Goal: Task Accomplishment & Management: Manage account settings

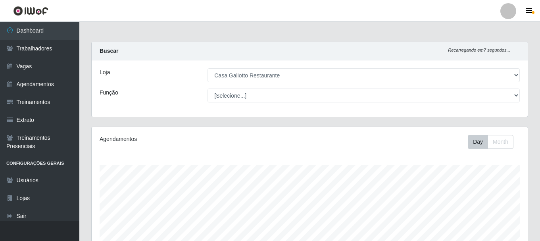
select select "279"
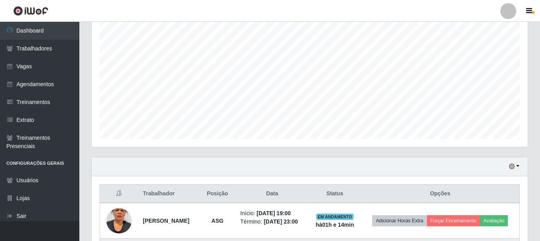
scroll to position [165, 436]
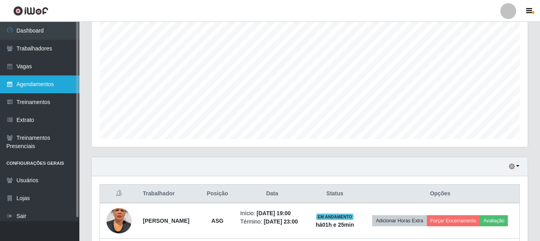
click at [29, 75] on link "Agendamentos" at bounding box center [39, 84] width 79 height 18
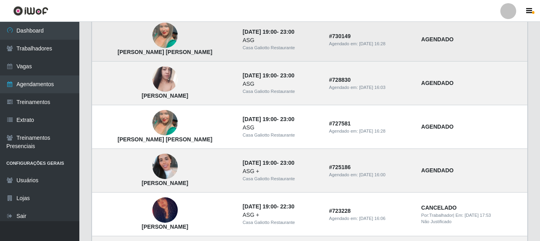
scroll to position [588, 0]
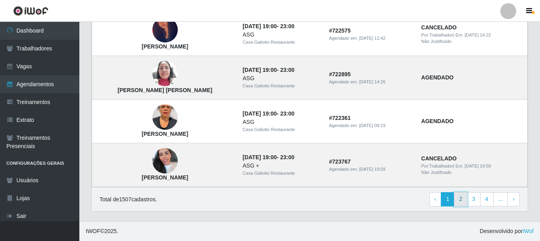
click at [462, 202] on link "2" at bounding box center [460, 199] width 13 height 14
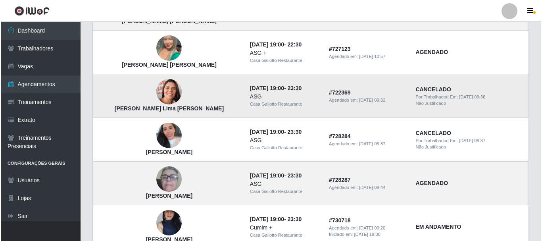
scroll to position [238, 0]
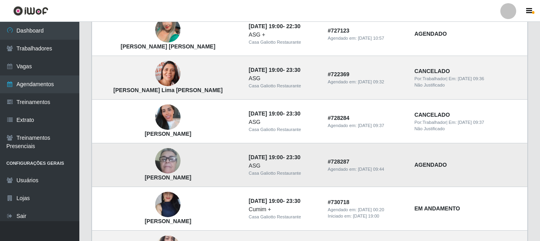
click at [155, 162] on img at bounding box center [167, 161] width 25 height 52
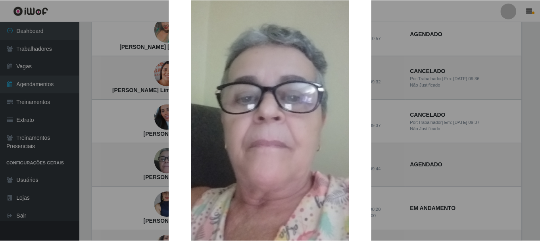
scroll to position [79, 0]
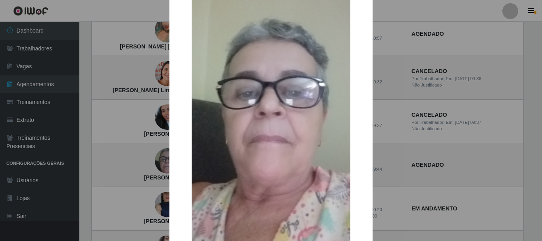
click at [410, 121] on div "× [PERSON_NAME] Roma OK Cancel" at bounding box center [271, 120] width 542 height 241
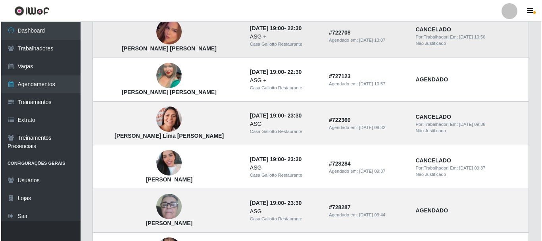
scroll to position [159, 0]
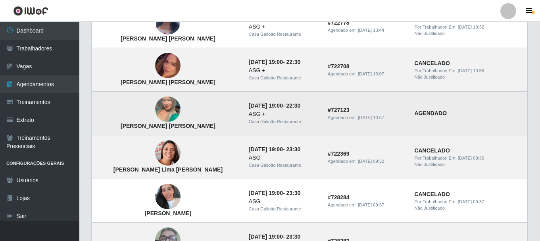
click at [155, 113] on img at bounding box center [167, 109] width 25 height 45
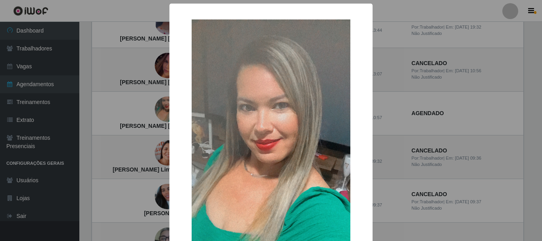
click at [148, 107] on div "× Luciene Lima Da Silva OK Cancel" at bounding box center [271, 120] width 542 height 241
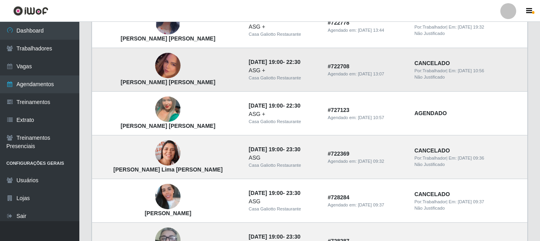
click at [151, 55] on td "Maria Marcelly Guedes Figueiredo" at bounding box center [168, 70] width 152 height 44
click at [156, 68] on img at bounding box center [167, 65] width 25 height 45
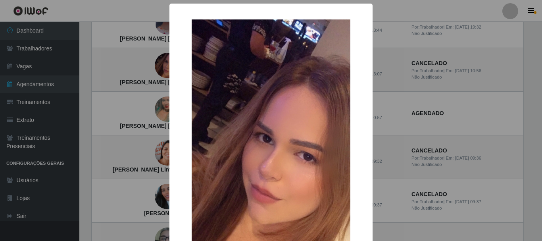
click at [140, 92] on div "× Maria Marcelly Guedes Figueiredo OK Cancel" at bounding box center [271, 120] width 542 height 241
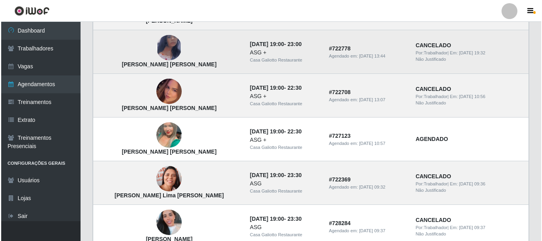
scroll to position [119, 0]
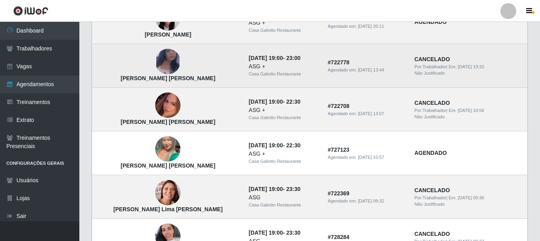
click at [156, 68] on img at bounding box center [167, 61] width 25 height 41
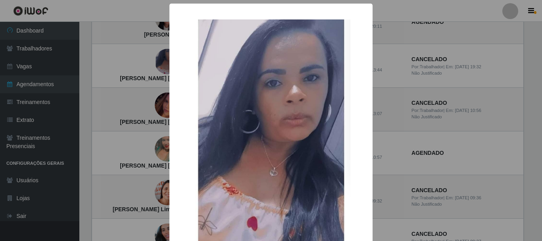
click at [139, 78] on div "× Liliane Americo da Silva OK Cancel" at bounding box center [271, 120] width 542 height 241
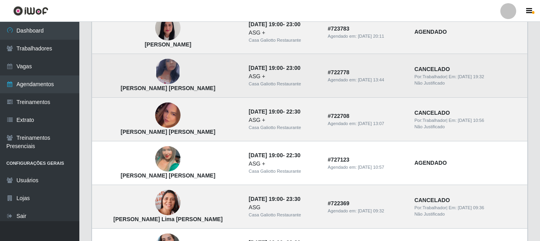
scroll to position [79, 0]
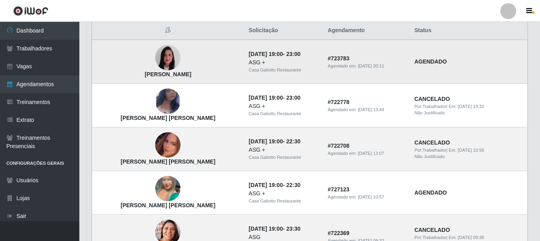
click at [155, 68] on img at bounding box center [167, 58] width 25 height 34
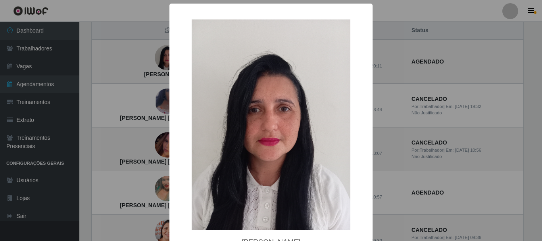
click at [146, 92] on div "× Charmenia Nicácio de Andrade OK Cancel" at bounding box center [271, 120] width 542 height 241
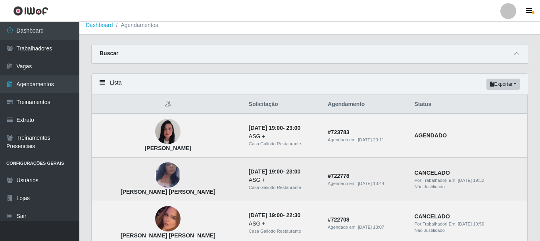
scroll to position [0, 0]
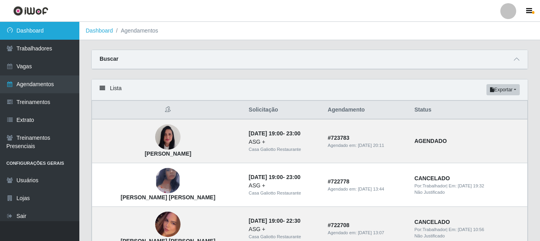
click at [53, 34] on link "Dashboard" at bounding box center [39, 31] width 79 height 18
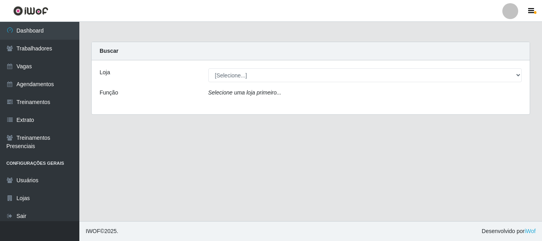
click at [244, 85] on div "Loja [Selecione...] Casa Galiotto Restaurante Função Selecione uma loja primeir…" at bounding box center [311, 87] width 438 height 54
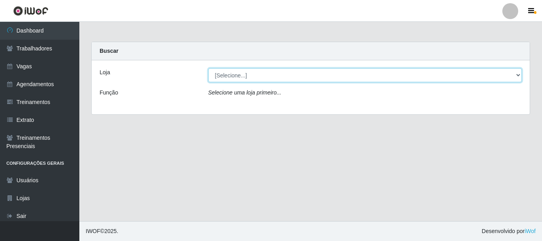
drag, startPoint x: 248, startPoint y: 77, endPoint x: 248, endPoint y: 82, distance: 5.2
click at [248, 77] on select "[Selecione...] Casa Galiotto Restaurante" at bounding box center [365, 75] width 314 height 14
select select "279"
click at [208, 68] on select "[Selecione...] Casa Galiotto Restaurante" at bounding box center [365, 75] width 314 height 14
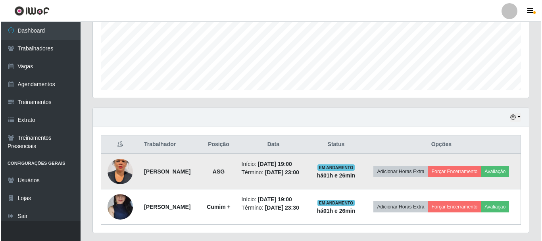
scroll to position [215, 0]
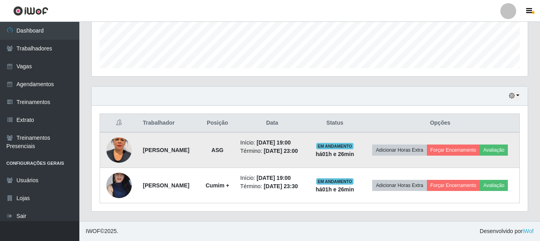
click at [109, 152] on img at bounding box center [118, 149] width 25 height 45
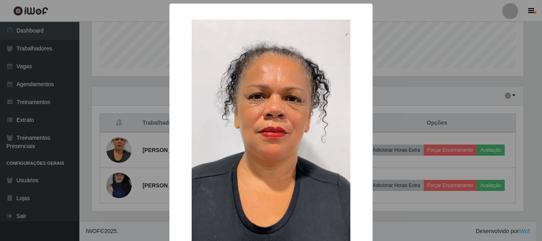
click at [114, 127] on div "× OK Cancel" at bounding box center [271, 120] width 542 height 241
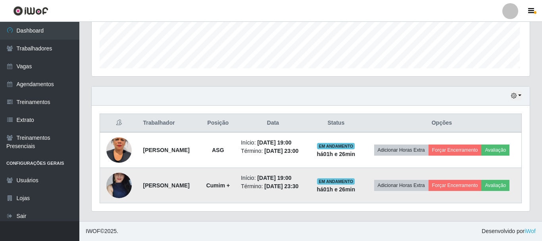
scroll to position [165, 436]
click at [122, 184] on img at bounding box center [118, 185] width 25 height 56
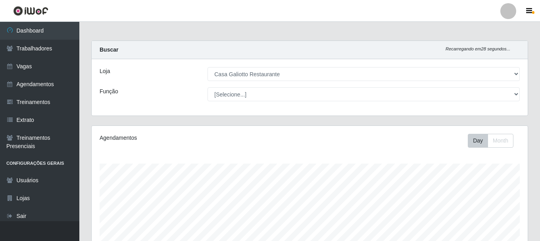
scroll to position [0, 0]
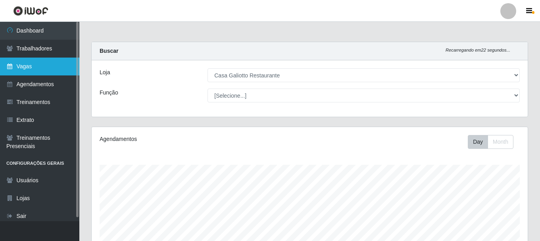
click at [36, 68] on link "Vagas" at bounding box center [39, 67] width 79 height 18
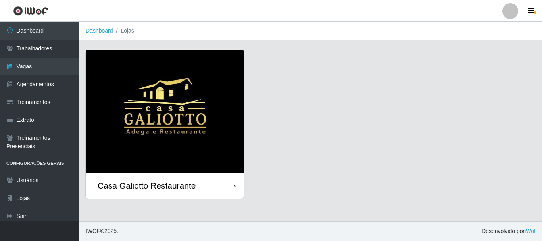
click at [95, 72] on img at bounding box center [165, 111] width 158 height 123
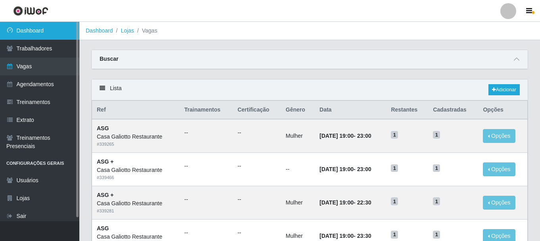
click at [49, 30] on link "Dashboard" at bounding box center [39, 31] width 79 height 18
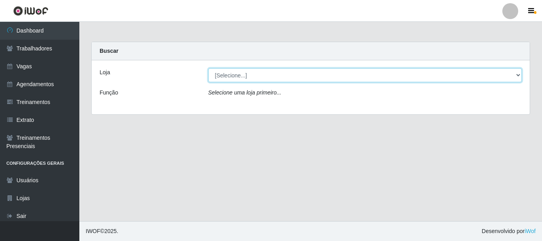
click at [262, 79] on select "[Selecione...] Casa Galiotto Restaurante" at bounding box center [365, 75] width 314 height 14
select select "279"
click at [208, 68] on select "[Selecione...] Casa Galiotto Restaurante" at bounding box center [365, 75] width 314 height 14
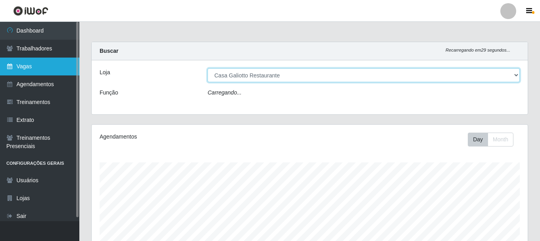
scroll to position [165, 436]
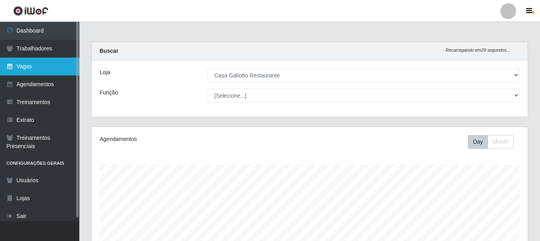
click at [36, 69] on link "Vagas" at bounding box center [39, 67] width 79 height 18
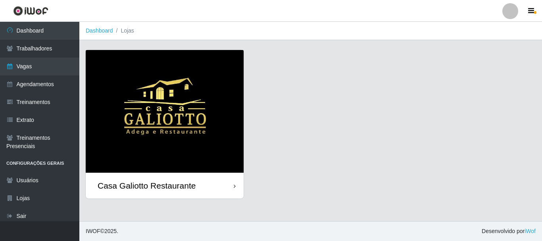
click at [171, 91] on img at bounding box center [165, 111] width 158 height 123
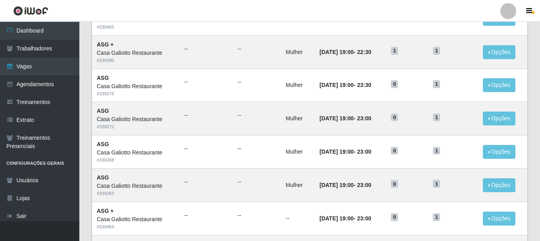
scroll to position [432, 0]
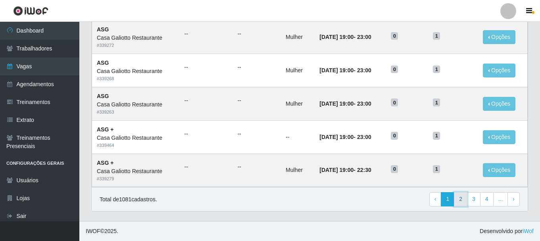
click at [464, 204] on link "2" at bounding box center [460, 199] width 13 height 14
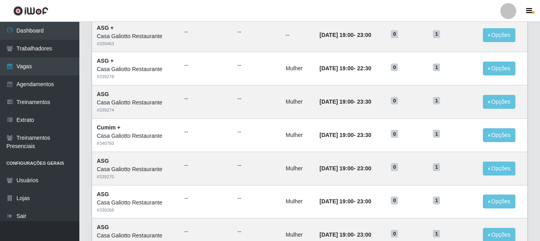
scroll to position [233, 0]
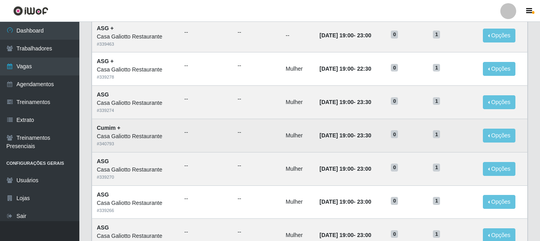
click at [333, 127] on td "04/09/2025, 19:00 - 23:30" at bounding box center [350, 135] width 71 height 33
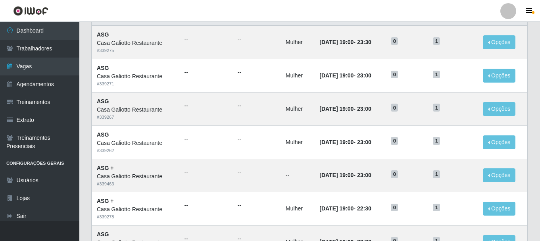
scroll to position [75, 0]
